Goal: Find specific page/section: Find specific page/section

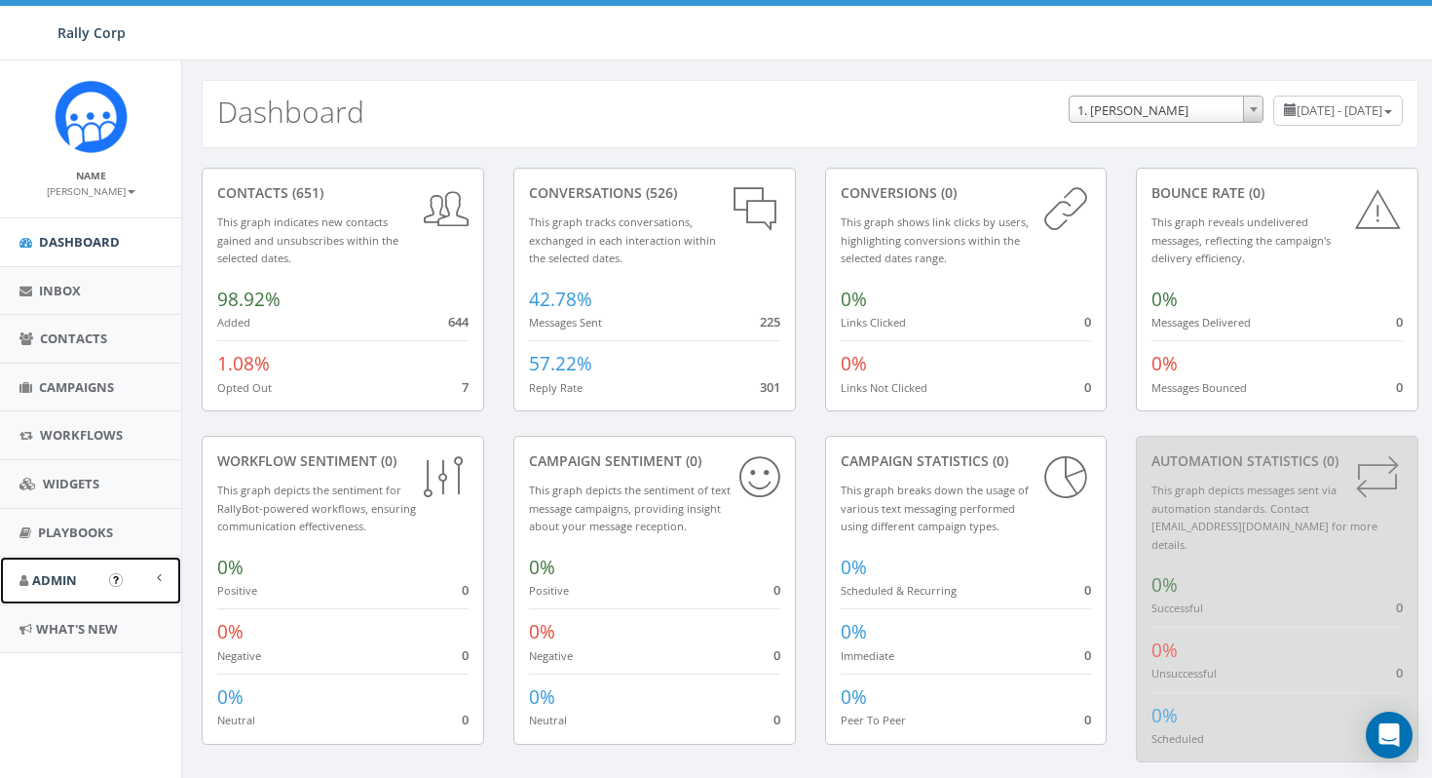
click at [69, 591] on link "Admin" at bounding box center [90, 580] width 181 height 48
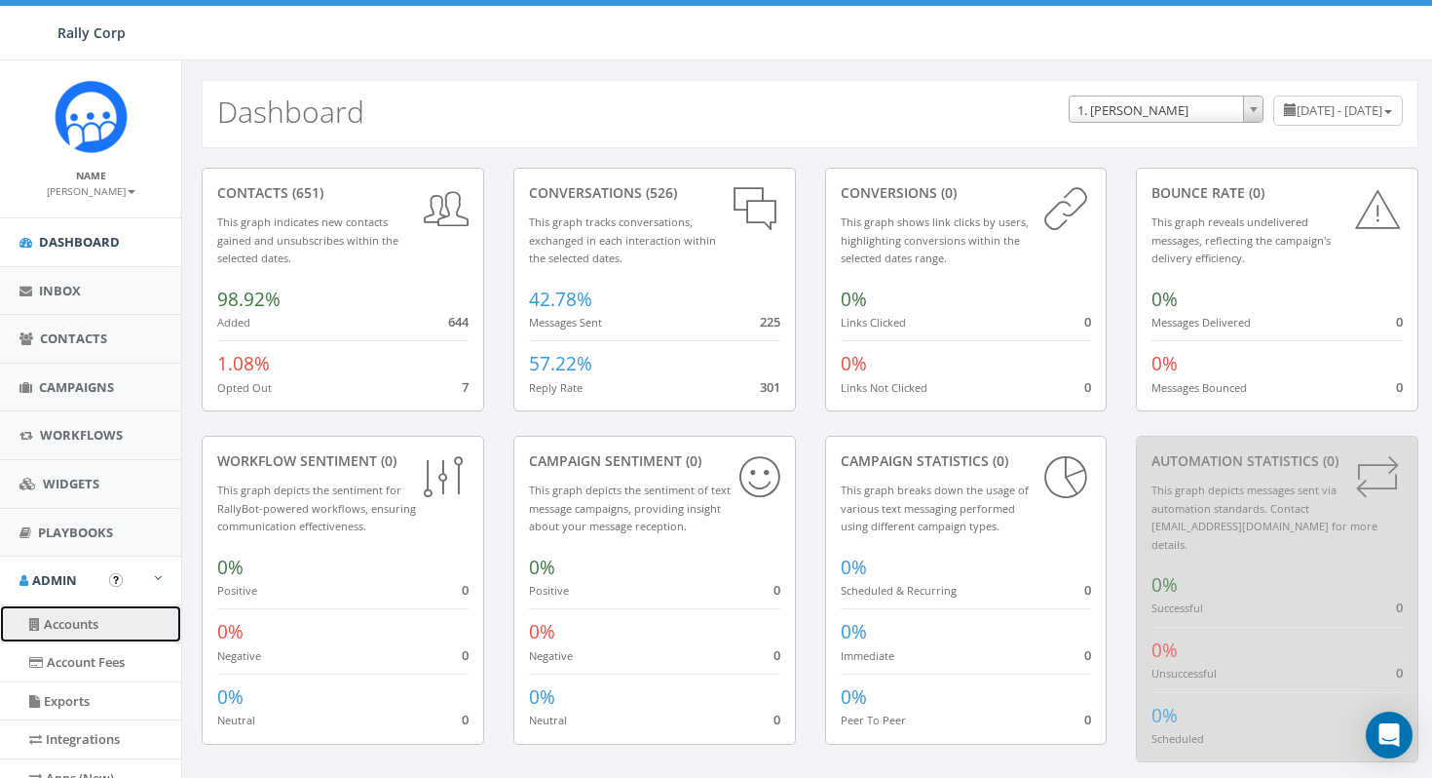
click at [69, 627] on link "Accounts" at bounding box center [90, 624] width 181 height 38
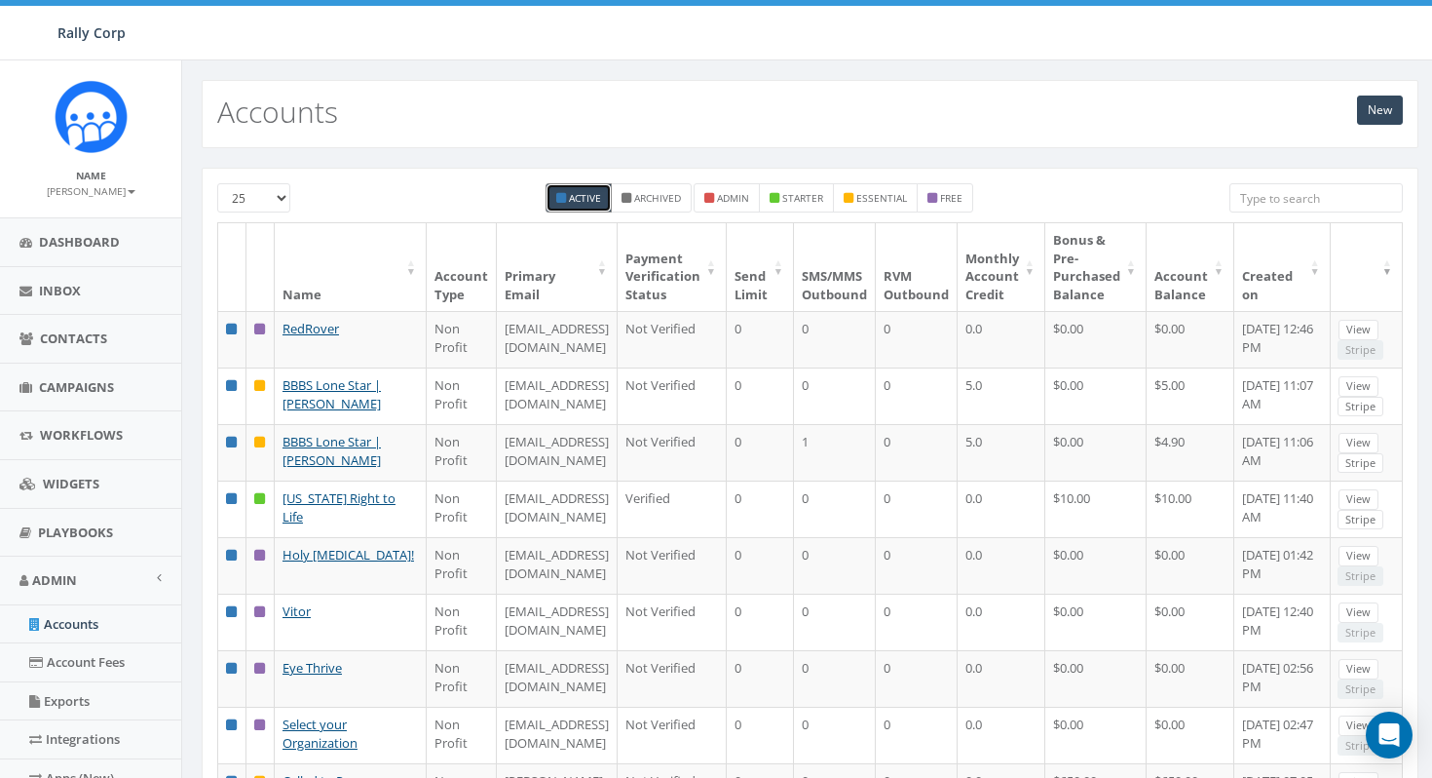
click at [1317, 205] on input "search" at bounding box center [1316, 197] width 173 height 29
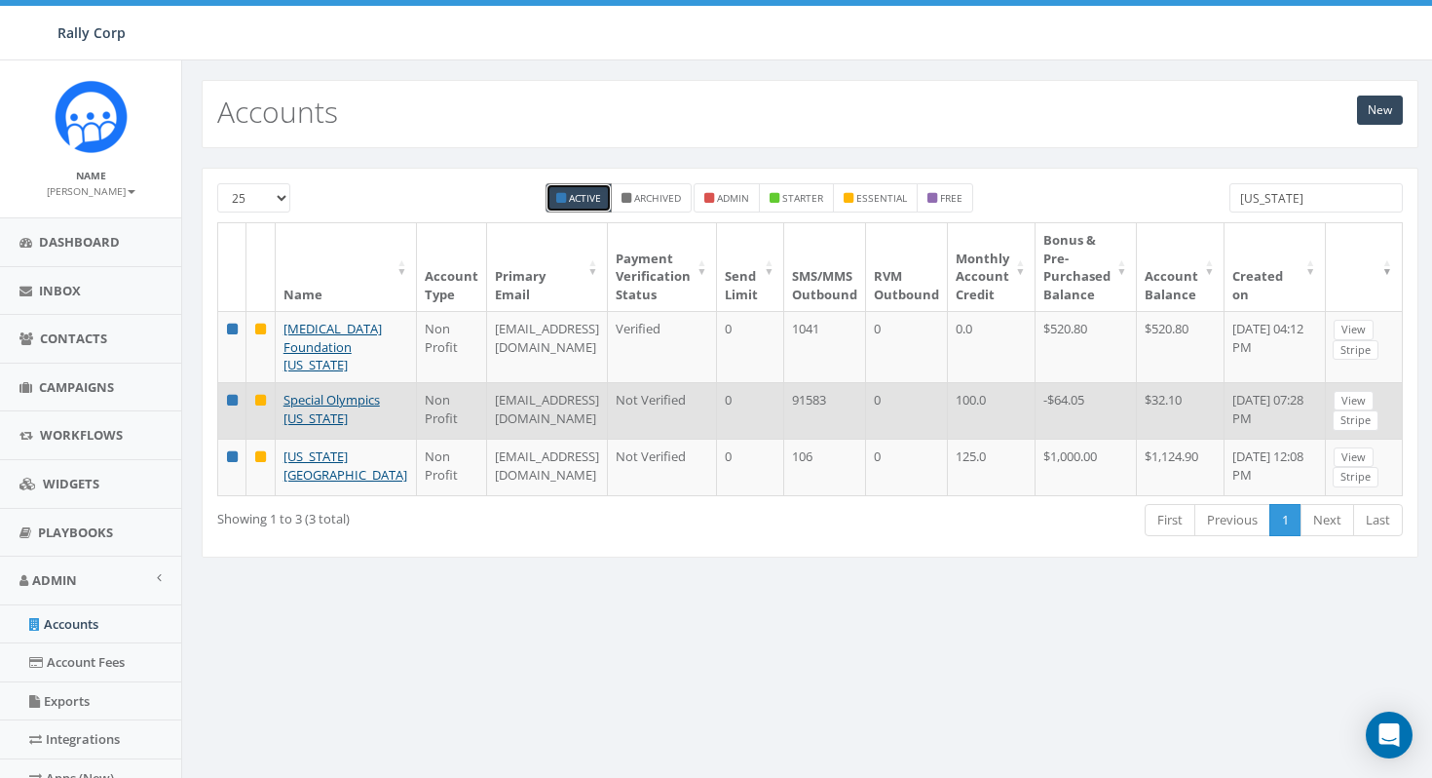
type input "texas"
